Goal: Task Accomplishment & Management: Manage account settings

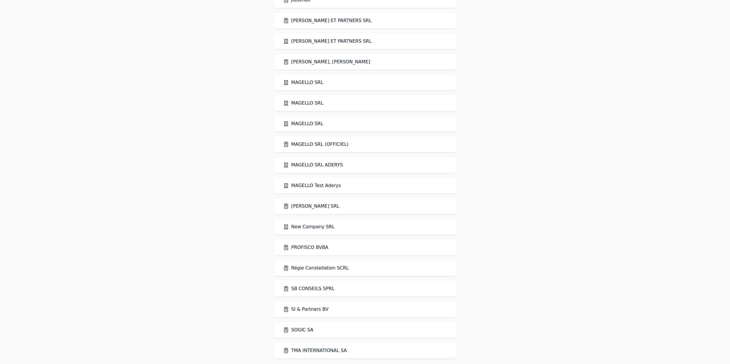
scroll to position [572, 0]
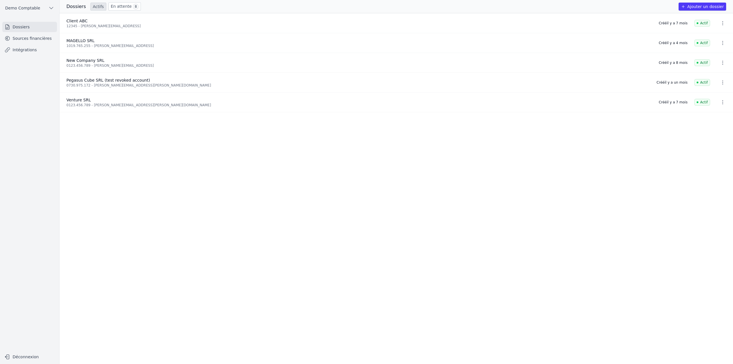
click at [27, 42] on link "Sources financières" at bounding box center [29, 38] width 55 height 10
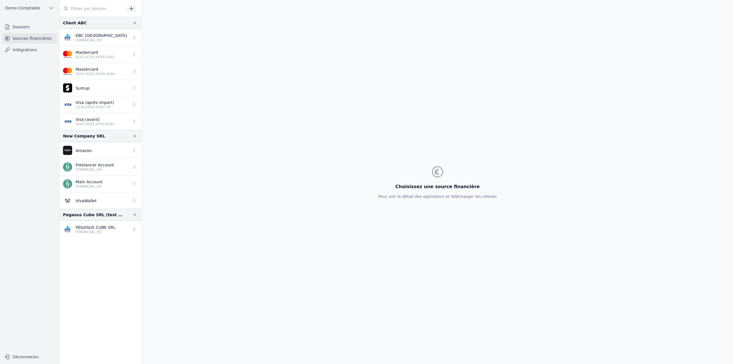
click at [112, 226] on link "PEGASUS CUBE SRL [FINANCIAL_ID]" at bounding box center [101, 229] width 82 height 17
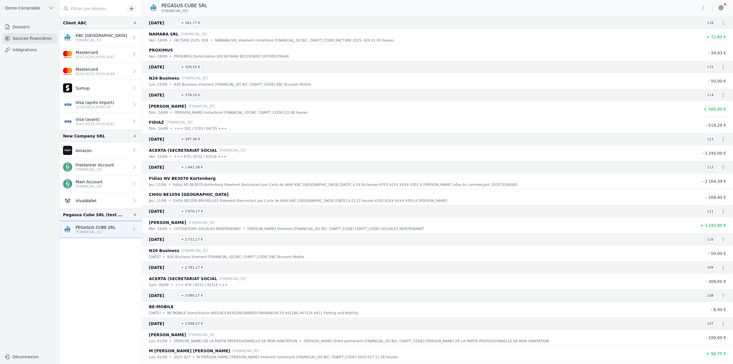
click at [723, 23] on icon "button" at bounding box center [723, 23] width 1 height 4
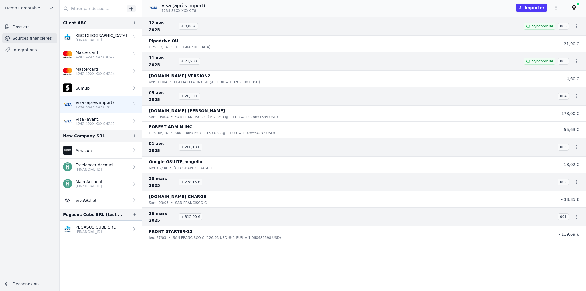
click at [32, 26] on link "Dossiers" at bounding box center [29, 27] width 55 height 10
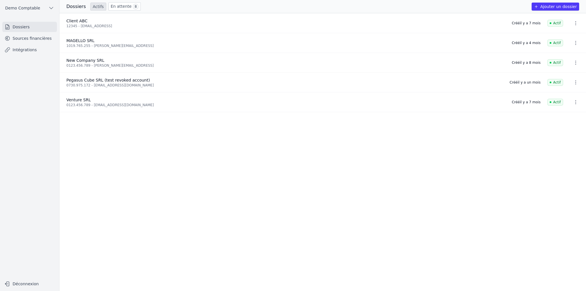
click at [564, 6] on button "Ajouter un dossier" at bounding box center [556, 7] width 48 height 8
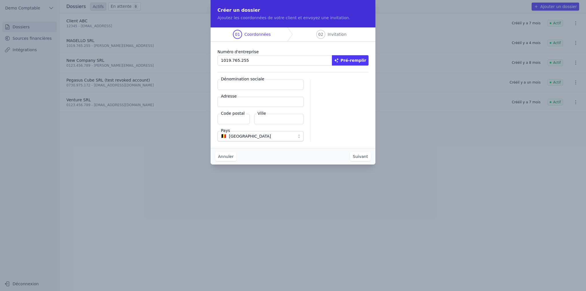
type input "1019.765.255"
click at [357, 65] on button "Pré-remplir" at bounding box center [350, 60] width 37 height 10
type input "MAGELLO SRL"
type input "[GEOGRAPHIC_DATA] 30/16"
type input "1050"
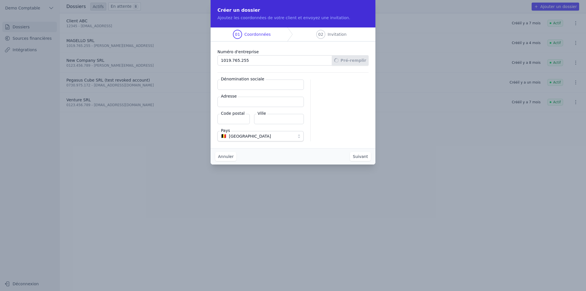
type input "Ixelles"
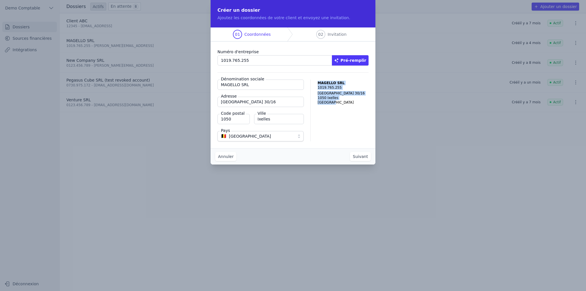
drag, startPoint x: 311, startPoint y: 78, endPoint x: 354, endPoint y: 130, distance: 68.0
click at [354, 130] on div "Numéro d'entreprise 1019.765.255 Pré-remplir Dénomination sociale MAGELLO SRL A…" at bounding box center [293, 94] width 165 height 107
click at [364, 158] on button "Suivant" at bounding box center [360, 156] width 21 height 9
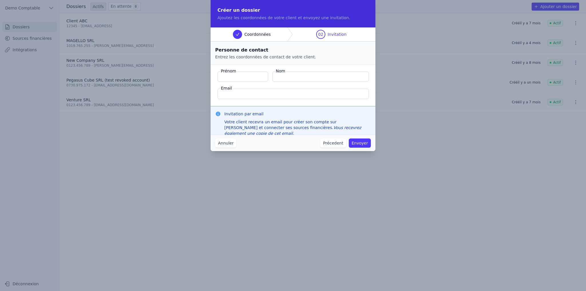
click at [220, 69] on label "Prénom" at bounding box center [228, 71] width 17 height 6
click at [220, 72] on input "Prénom" at bounding box center [243, 77] width 51 height 10
drag, startPoint x: 222, startPoint y: 70, endPoint x: 307, endPoint y: 92, distance: 88.0
click at [307, 92] on fieldset "Prénom Nom Email" at bounding box center [293, 85] width 165 height 41
click at [268, 92] on input "Email" at bounding box center [293, 94] width 151 height 10
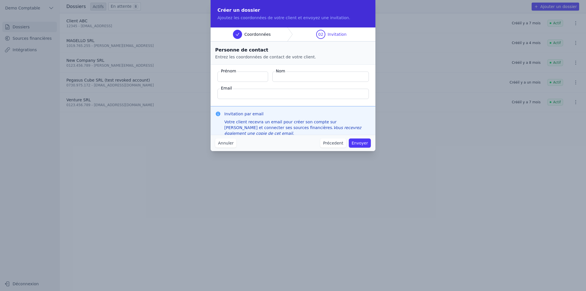
click at [215, 88] on fieldset "Prénom Nom Email" at bounding box center [293, 85] width 165 height 41
drag, startPoint x: 224, startPoint y: 112, endPoint x: 278, endPoint y: 116, distance: 54.2
click at [278, 116] on div "Invitation par email Votre client recevra un email pour créer son compte sur [P…" at bounding box center [293, 123] width 156 height 25
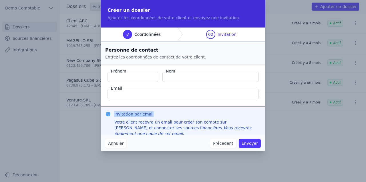
click at [114, 144] on button "Annuler" at bounding box center [115, 143] width 21 height 9
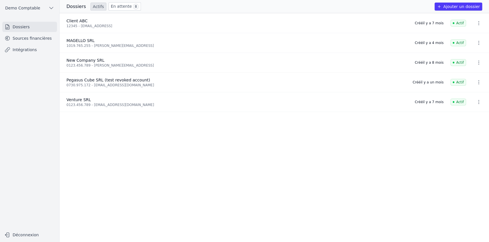
click at [41, 41] on link "Sources financières" at bounding box center [29, 38] width 55 height 10
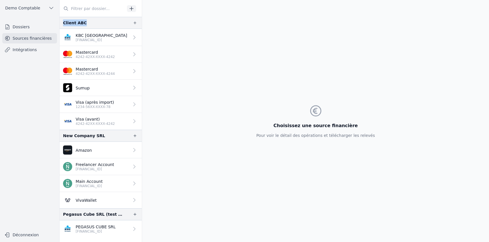
drag, startPoint x: 62, startPoint y: 23, endPoint x: 94, endPoint y: 23, distance: 32.1
click at [94, 23] on div "Client ABC" at bounding box center [101, 23] width 82 height 12
drag, startPoint x: 64, startPoint y: 133, endPoint x: 108, endPoint y: 136, distance: 43.3
click at [108, 136] on div "New Company SRL" at bounding box center [101, 136] width 82 height 12
click at [99, 134] on div "New Company SRL" at bounding box center [101, 136] width 82 height 12
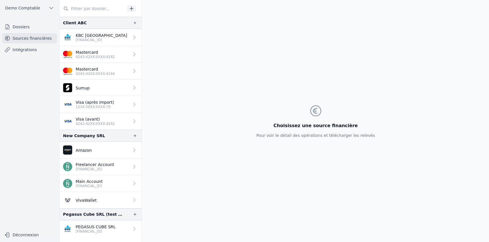
click at [114, 231] on link "PEGASUS CUBE SRL [FINANCIAL_ID]" at bounding box center [101, 229] width 82 height 17
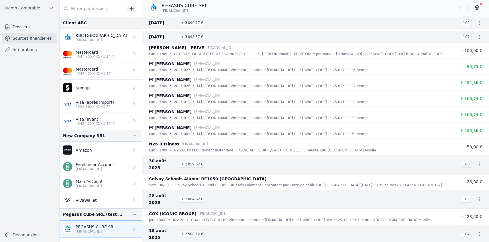
scroll to position [286, 0]
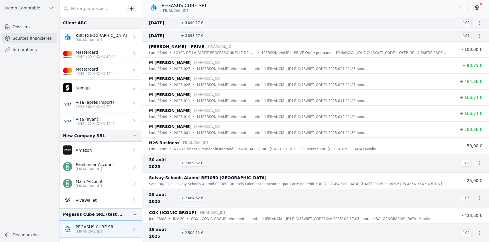
click at [477, 8] on icon at bounding box center [476, 7] width 1 height 1
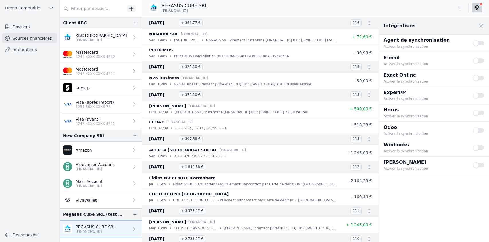
click at [477, 148] on button "Use setting" at bounding box center [477, 148] width 11 height 6
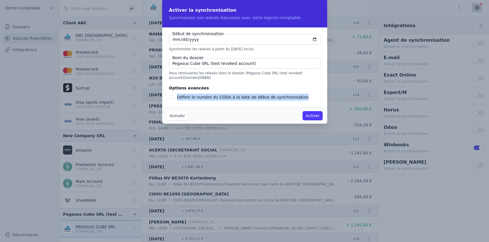
drag, startPoint x: 176, startPoint y: 98, endPoint x: 313, endPoint y: 98, distance: 136.5
click at [313, 98] on div "Définir le numéro du CODA à la date de début de synchronisation" at bounding box center [244, 97] width 151 height 7
click at [316, 39] on input "[DATE]" at bounding box center [244, 39] width 151 height 10
type input "[DATE]"
checkbox input "false"
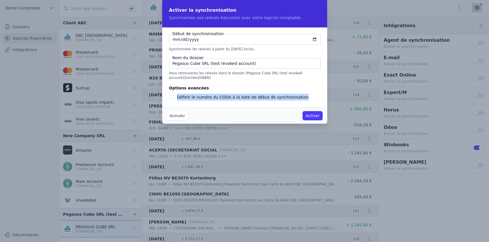
type input "[DATE]"
click at [177, 114] on button "Annuler" at bounding box center [177, 115] width 21 height 9
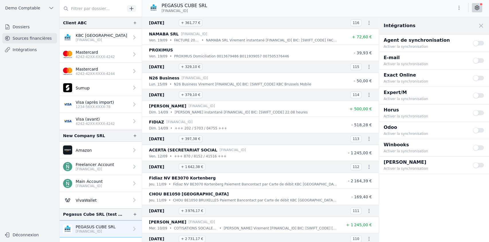
click at [366, 139] on icon "button" at bounding box center [369, 139] width 6 height 6
click at [350, 159] on link "Télécharger le PDF" at bounding box center [350, 159] width 50 height 10
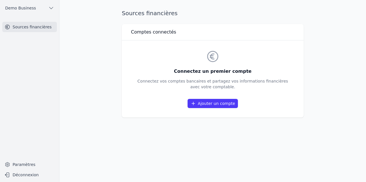
drag, startPoint x: 182, startPoint y: 71, endPoint x: 266, endPoint y: 77, distance: 84.9
click at [266, 77] on div "Connectez un premier compte Connectez vos comptes bancaires et partagez vos inf…" at bounding box center [213, 79] width 151 height 59
click at [264, 86] on p "Connectez vos comptes bancaires et partagez vos informations financières avec v…" at bounding box center [213, 83] width 151 height 11
click at [215, 105] on link "Ajouter un compte" at bounding box center [213, 103] width 50 height 9
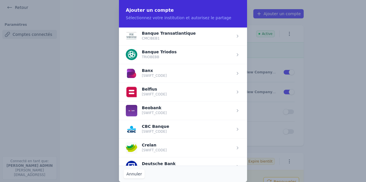
scroll to position [186, 0]
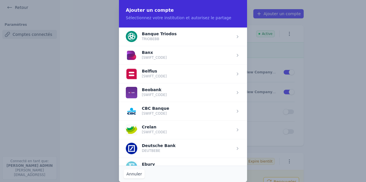
click at [166, 76] on span "button" at bounding box center [183, 73] width 128 height 19
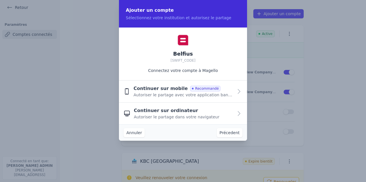
click at [152, 89] on span "Continuer sur mobile" at bounding box center [161, 88] width 54 height 7
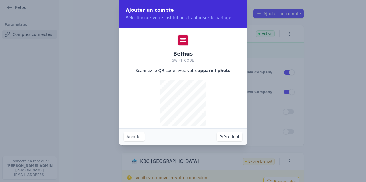
click at [226, 137] on button "Précedent" at bounding box center [230, 136] width 26 height 9
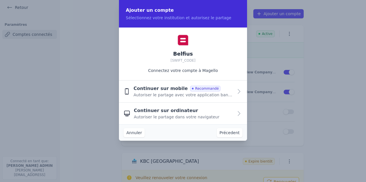
click at [225, 134] on button "Précedent" at bounding box center [230, 132] width 26 height 9
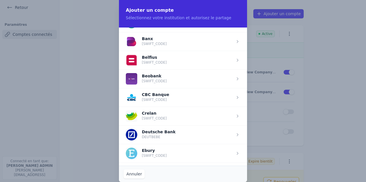
scroll to position [200, 0]
